Goal: Navigation & Orientation: Find specific page/section

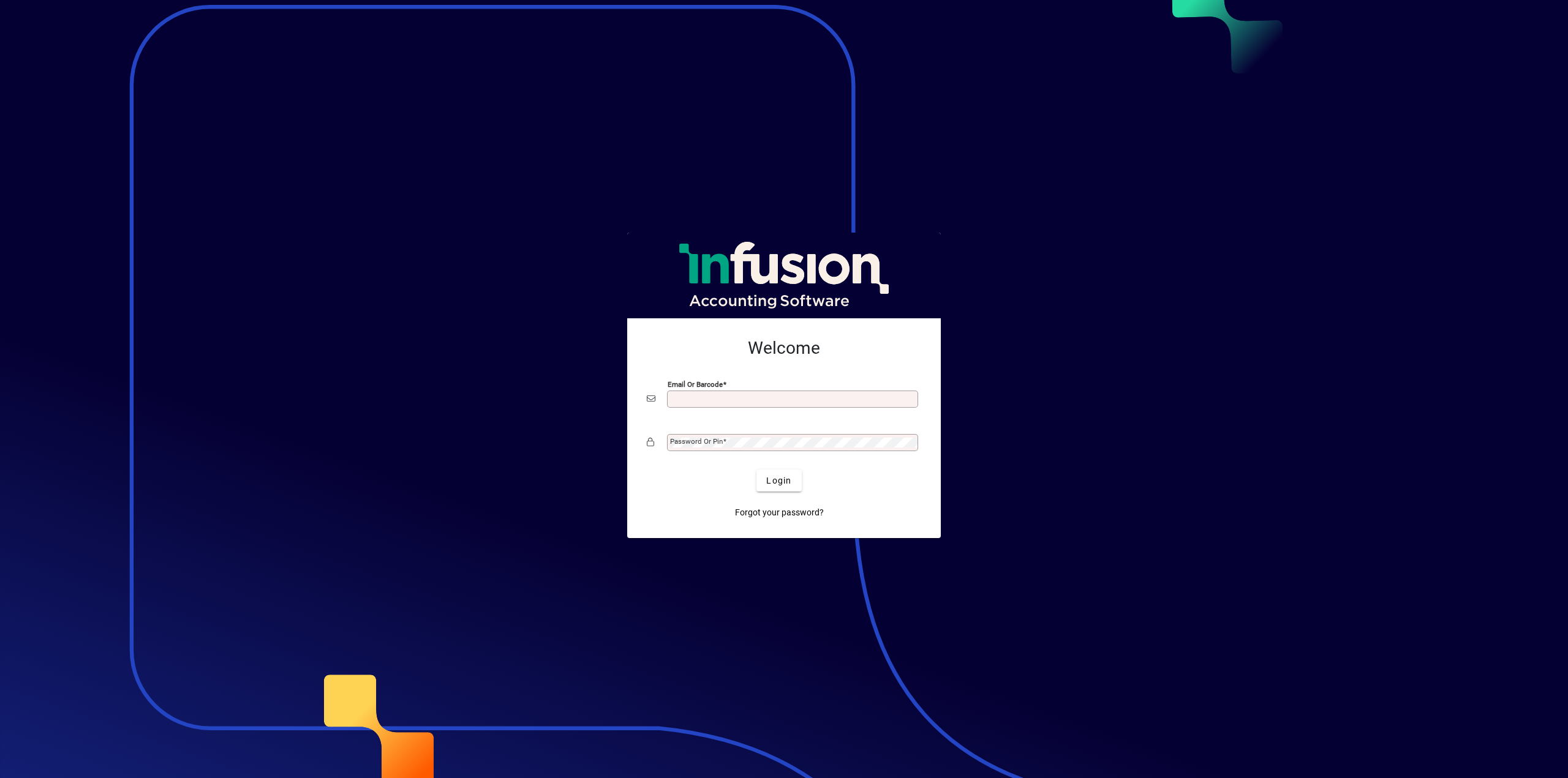
type input "**********"
click at [780, 488] on span "submit" at bounding box center [778, 480] width 45 height 30
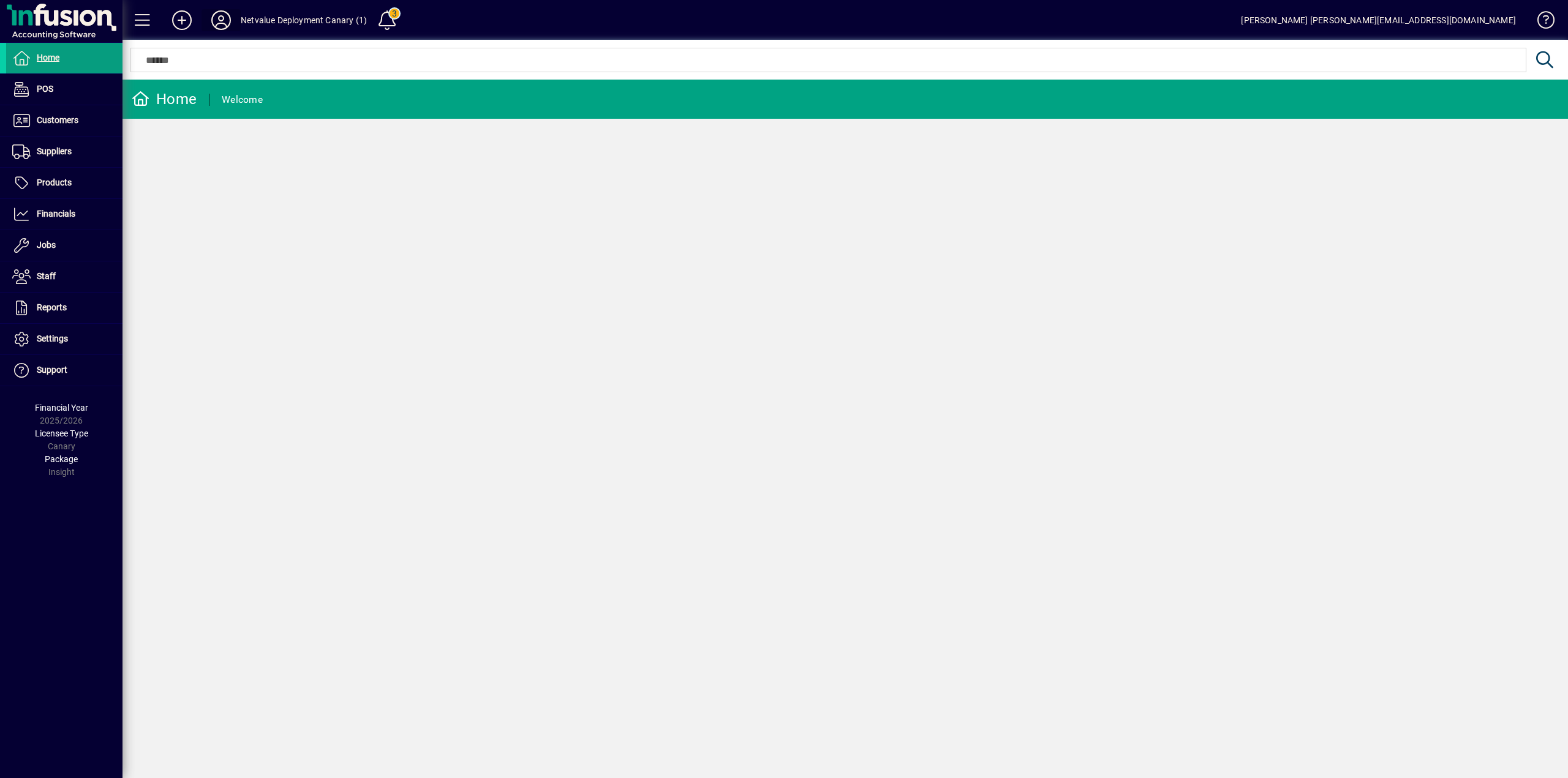
click at [224, 20] on icon at bounding box center [221, 20] width 25 height 20
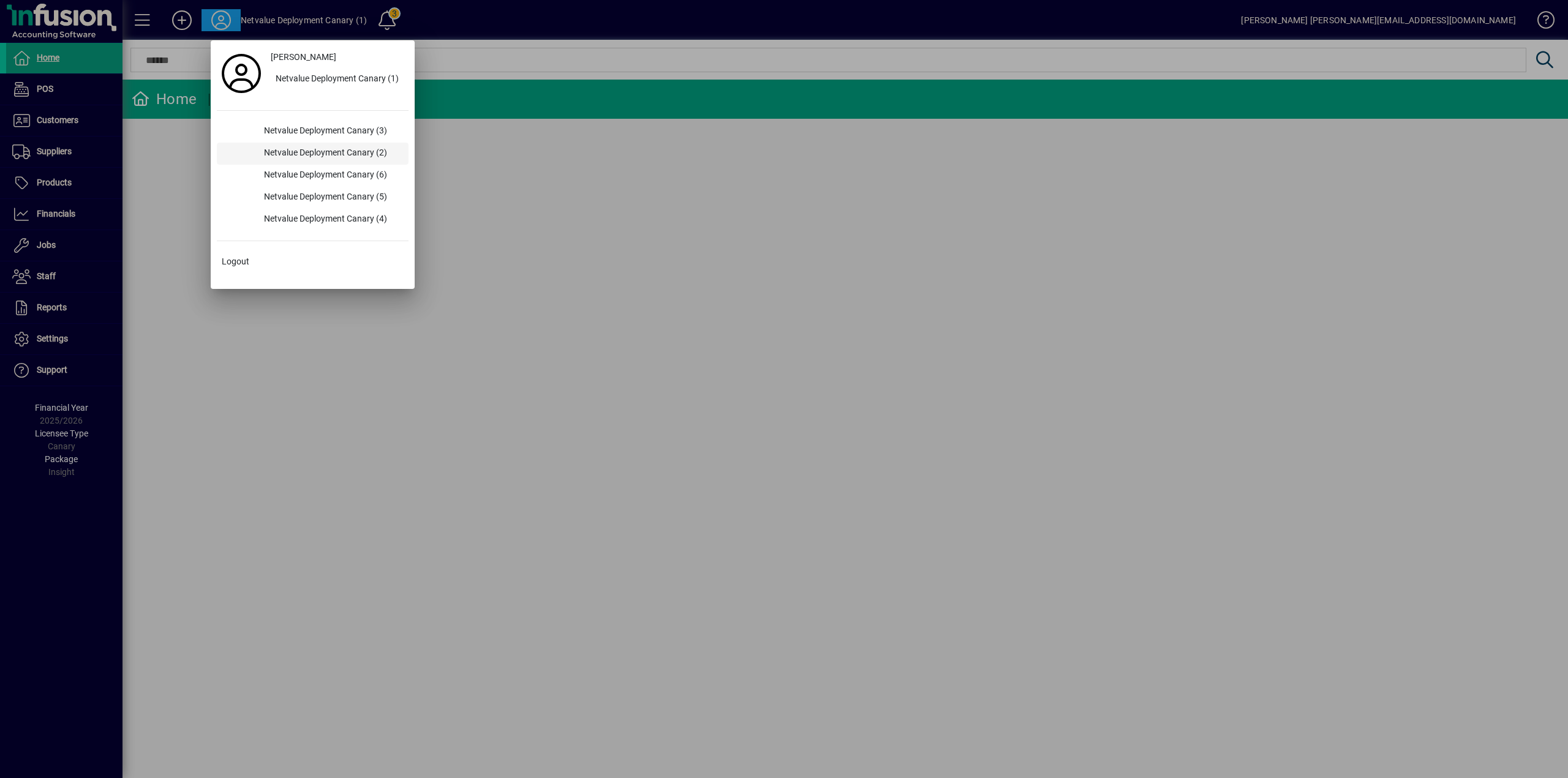
click at [295, 148] on div "Netvalue Deployment Canary (2)" at bounding box center [331, 154] width 155 height 22
